Goal: Information Seeking & Learning: Check status

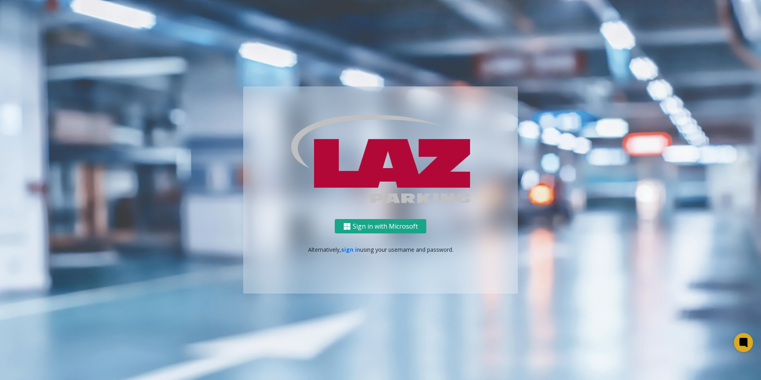
click at [383, 229] on button "Sign in with Microsoft" at bounding box center [381, 226] width 92 height 15
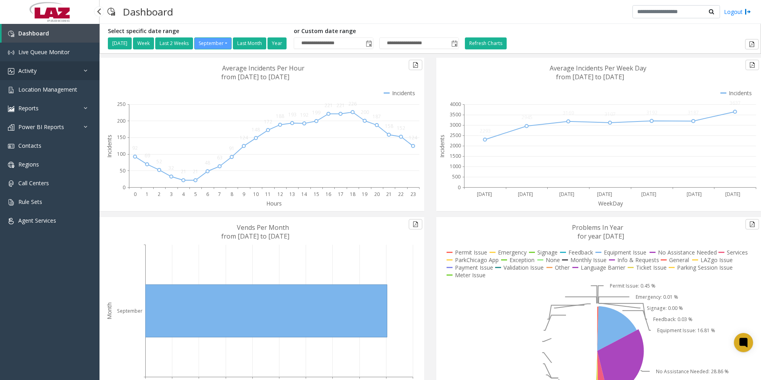
click at [45, 70] on link "Activity" at bounding box center [50, 70] width 100 height 19
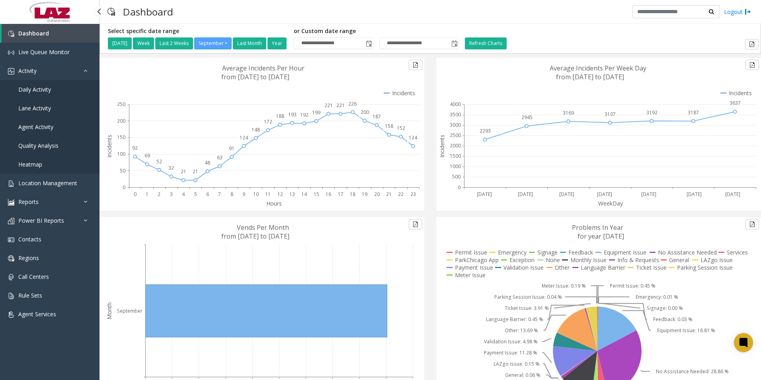
click at [37, 126] on span "Agent Activity" at bounding box center [35, 127] width 35 height 8
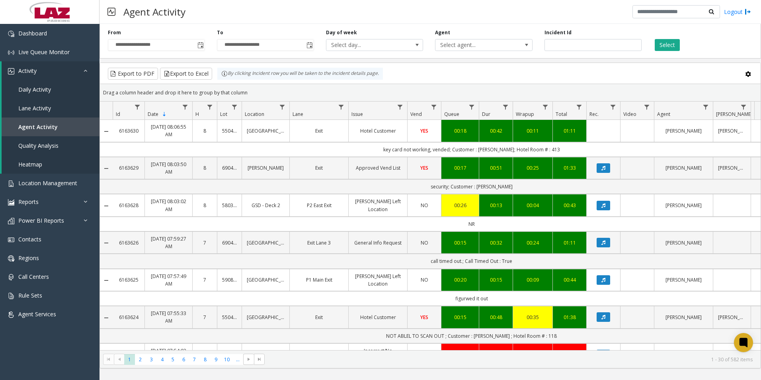
click at [458, 52] on div "**********" at bounding box center [431, 40] width 662 height 38
click at [461, 48] on span "Select agent..." at bounding box center [474, 44] width 77 height 11
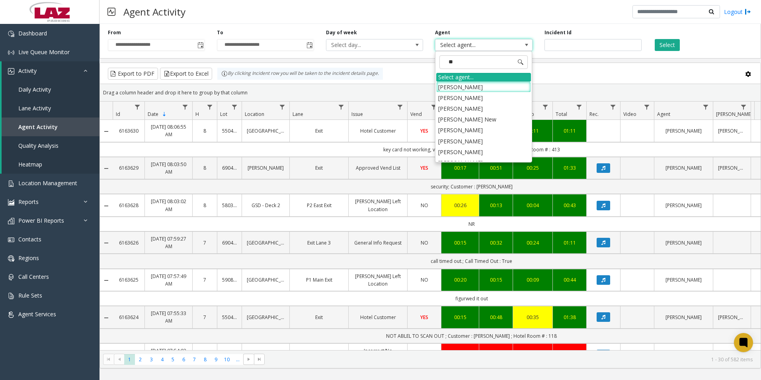
type input "***"
click at [475, 132] on li "Kiara Gonzalez" at bounding box center [483, 130] width 95 height 11
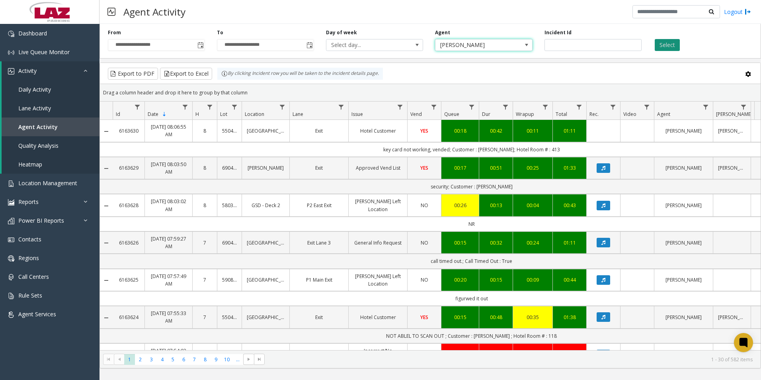
click at [673, 46] on button "Select" at bounding box center [667, 45] width 25 height 12
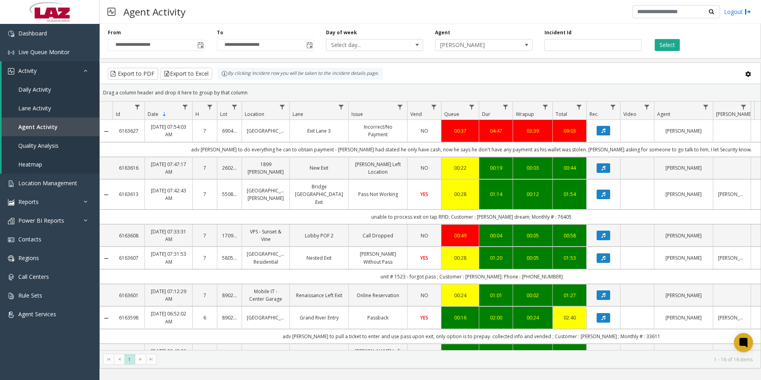
click at [268, 135] on link "Huntington Center Garage" at bounding box center [266, 131] width 38 height 8
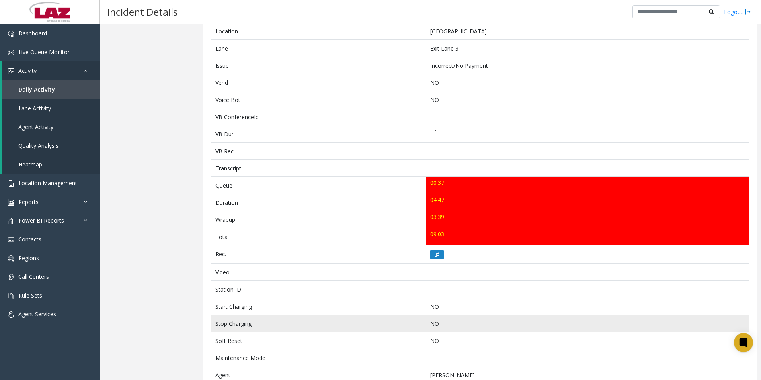
scroll to position [159, 0]
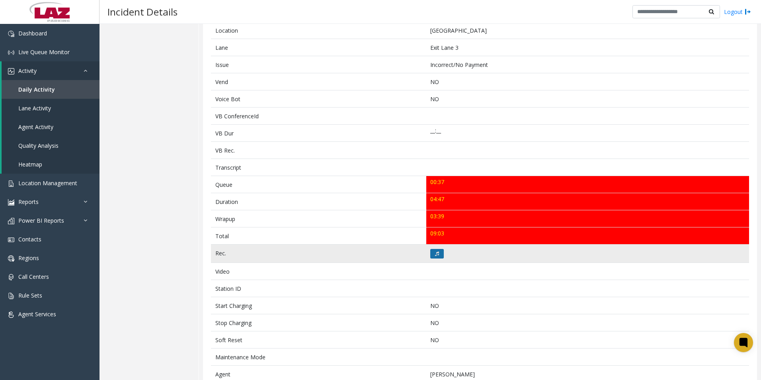
click at [436, 249] on button at bounding box center [437, 254] width 14 height 10
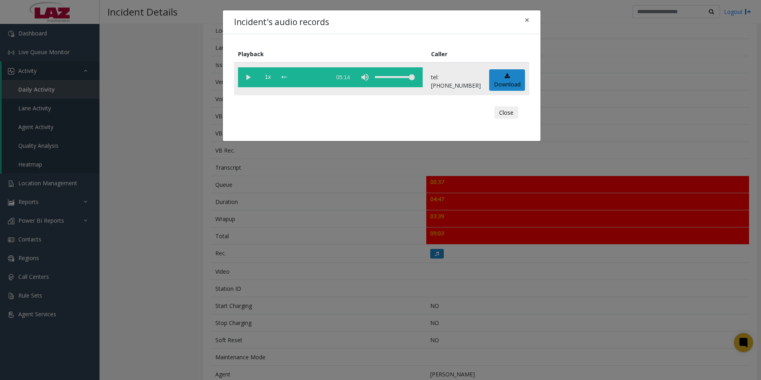
click at [244, 77] on vg-play-pause at bounding box center [248, 77] width 20 height 20
click at [246, 75] on vg-play-pause at bounding box center [248, 77] width 20 height 20
click at [499, 115] on button "Close" at bounding box center [506, 112] width 24 height 13
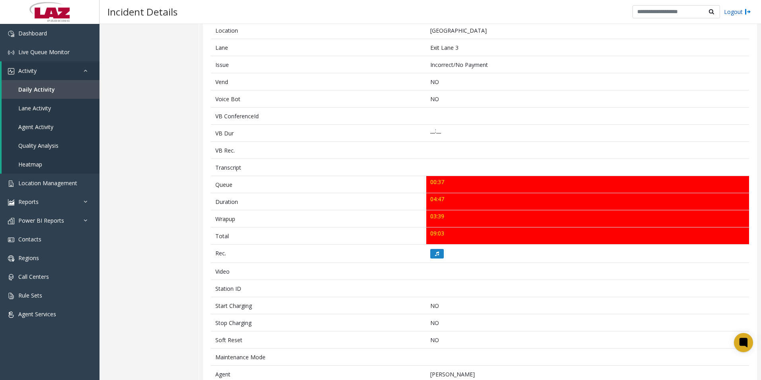
click at [743, 12] on link "Logout" at bounding box center [737, 12] width 27 height 8
